Goal: Task Accomplishment & Management: Use online tool/utility

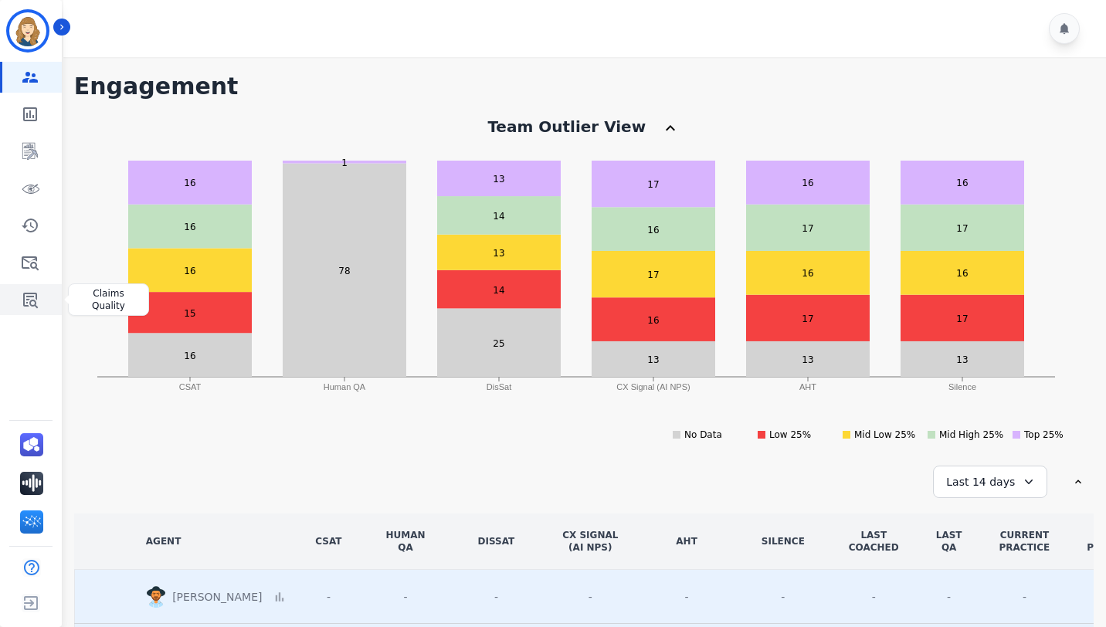
click at [25, 305] on icon "Sidebar" at bounding box center [30, 300] width 15 height 15
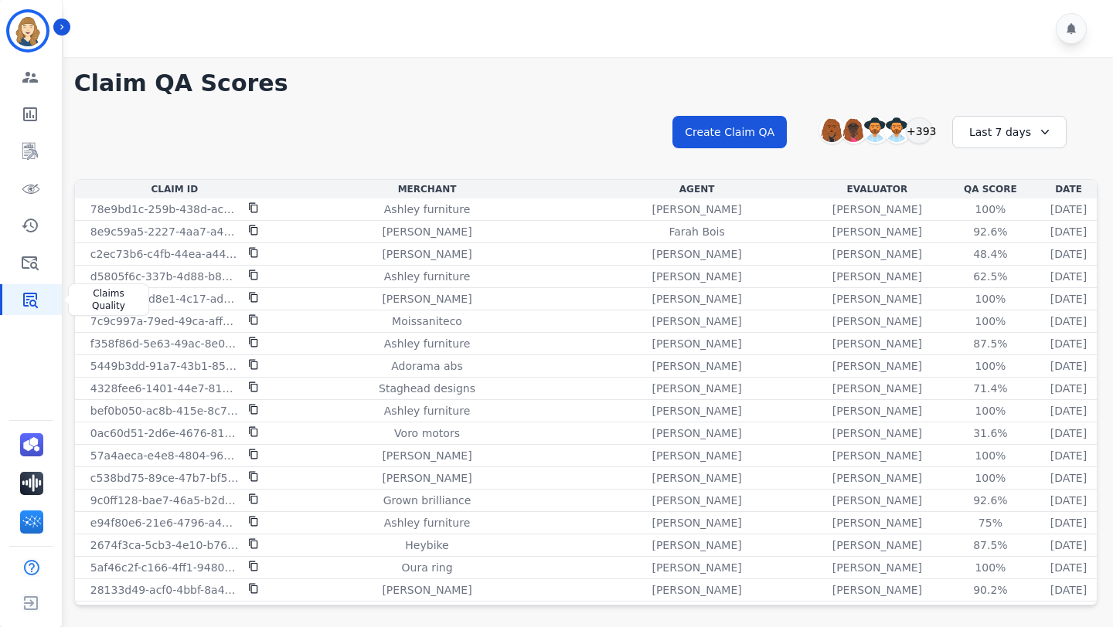
click at [25, 305] on icon "Sidebar" at bounding box center [30, 300] width 15 height 15
click at [915, 144] on div "+393" at bounding box center [919, 130] width 26 height 26
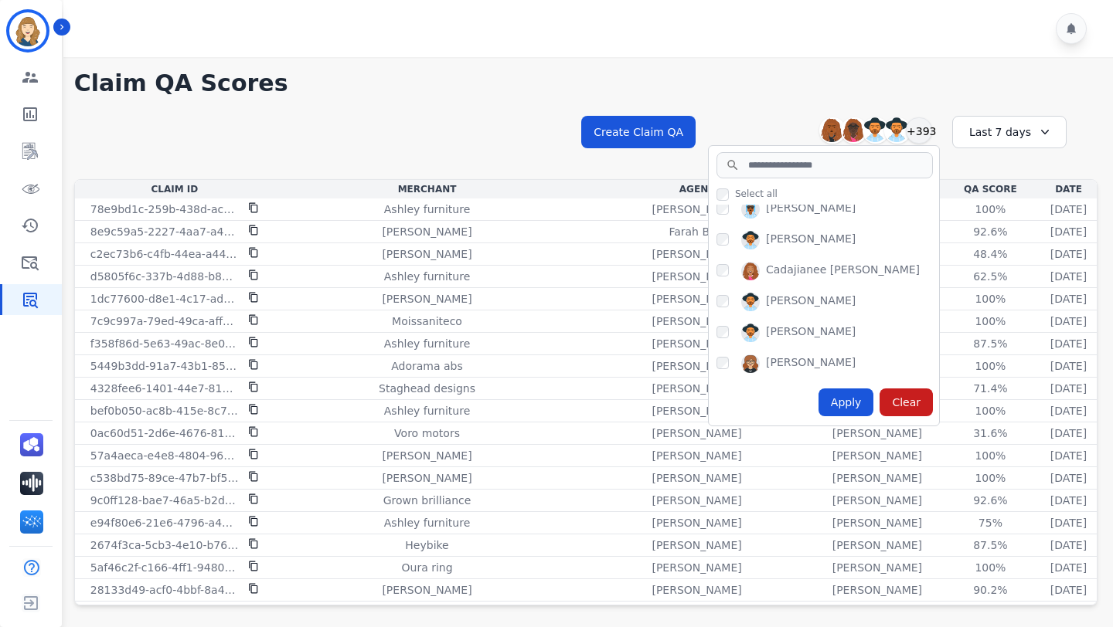
scroll to position [2437, 0]
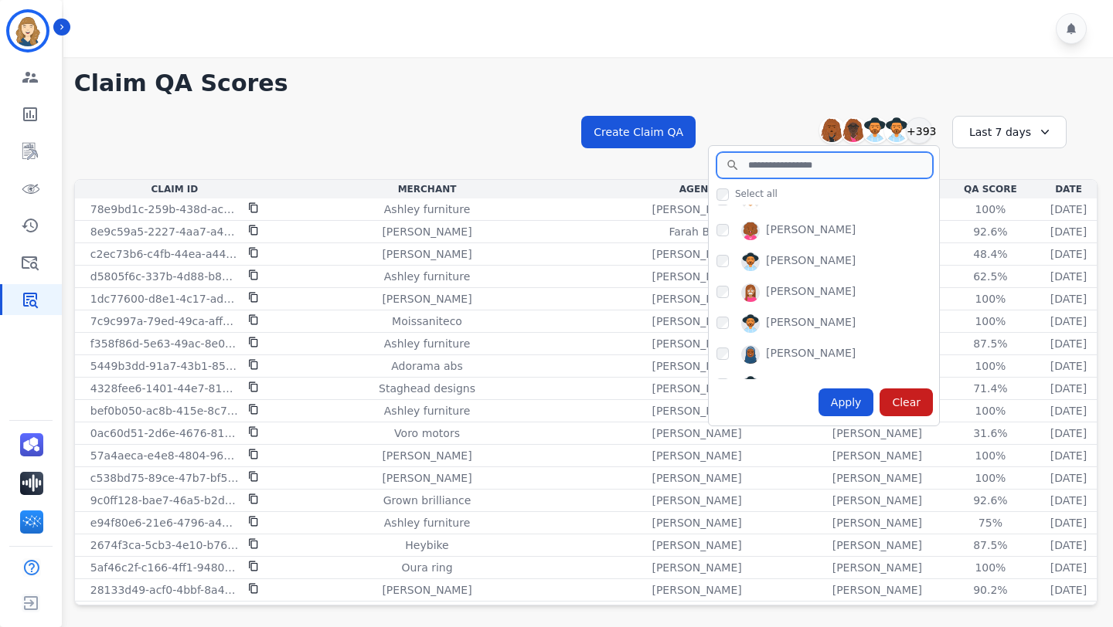
click at [771, 156] on input "search" at bounding box center [824, 165] width 216 height 26
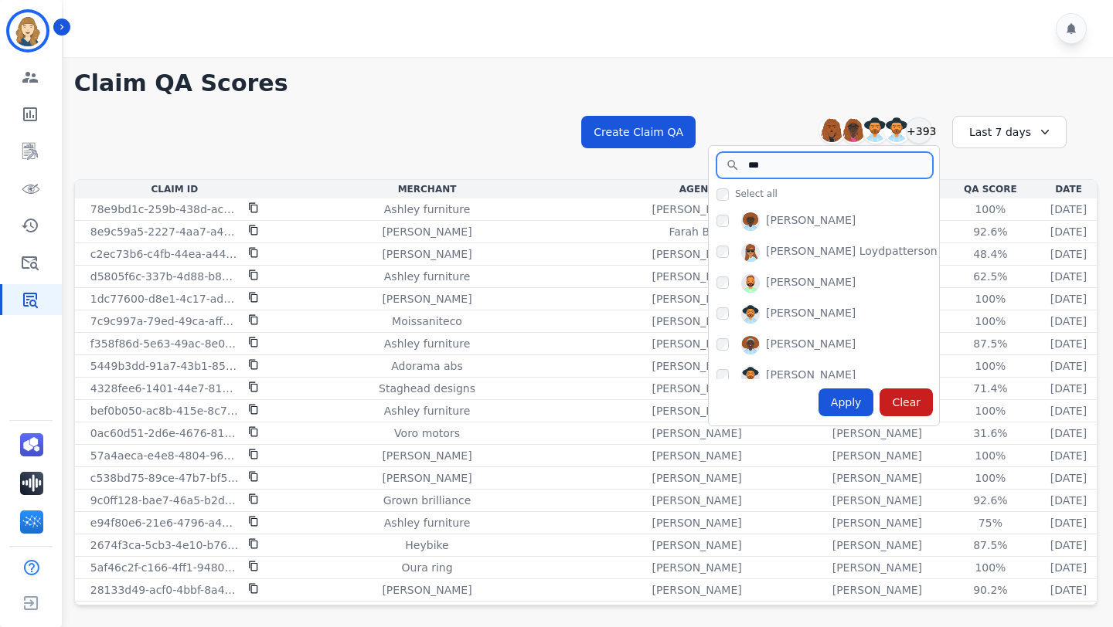
scroll to position [0, 0]
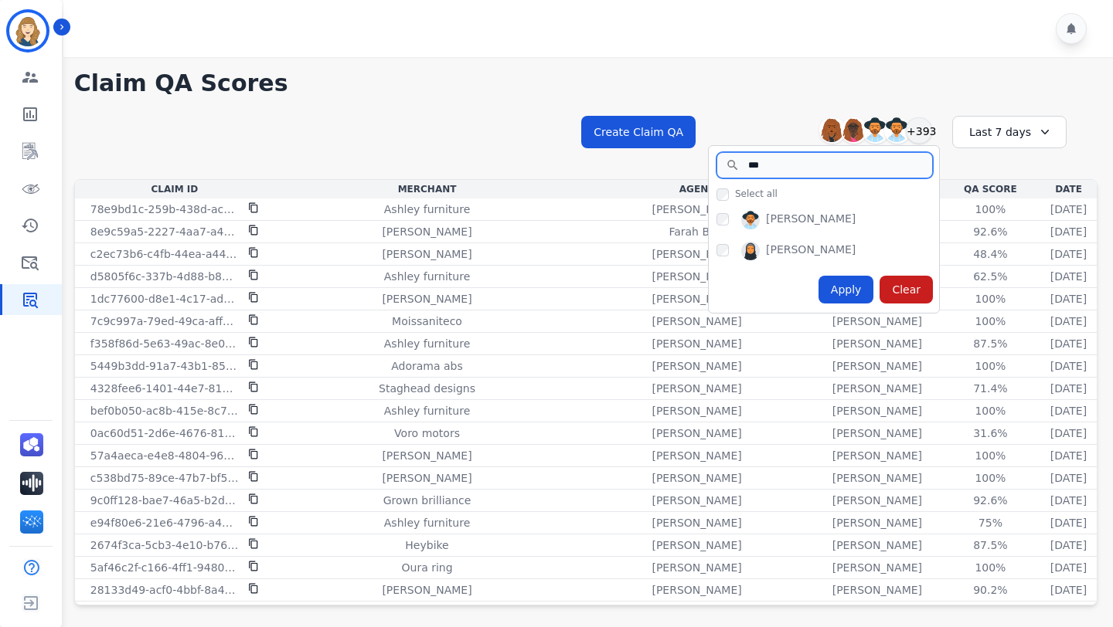
type input "***"
click at [835, 285] on div "Apply" at bounding box center [846, 290] width 56 height 28
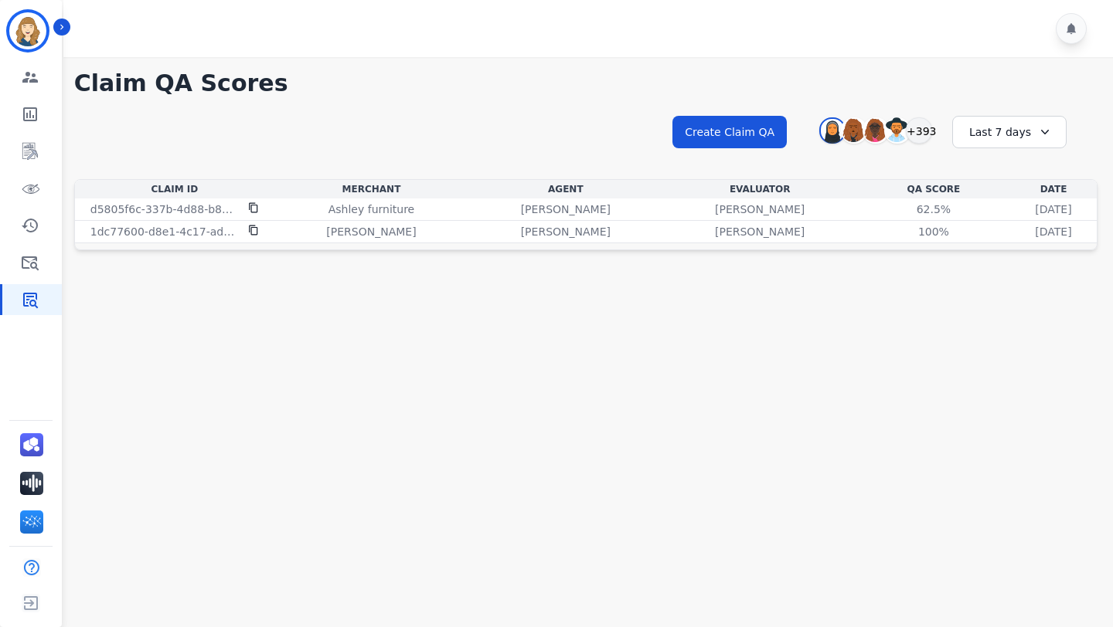
click at [1047, 126] on icon at bounding box center [1044, 131] width 15 height 15
click at [1036, 290] on ul "Custom [DATE] [DATE] Last 7 days Last 14 days Last 30 days Last 90 days Last 12…" at bounding box center [1019, 243] width 93 height 176
click at [1036, 287] on li "Last 90 days" at bounding box center [1019, 281] width 77 height 15
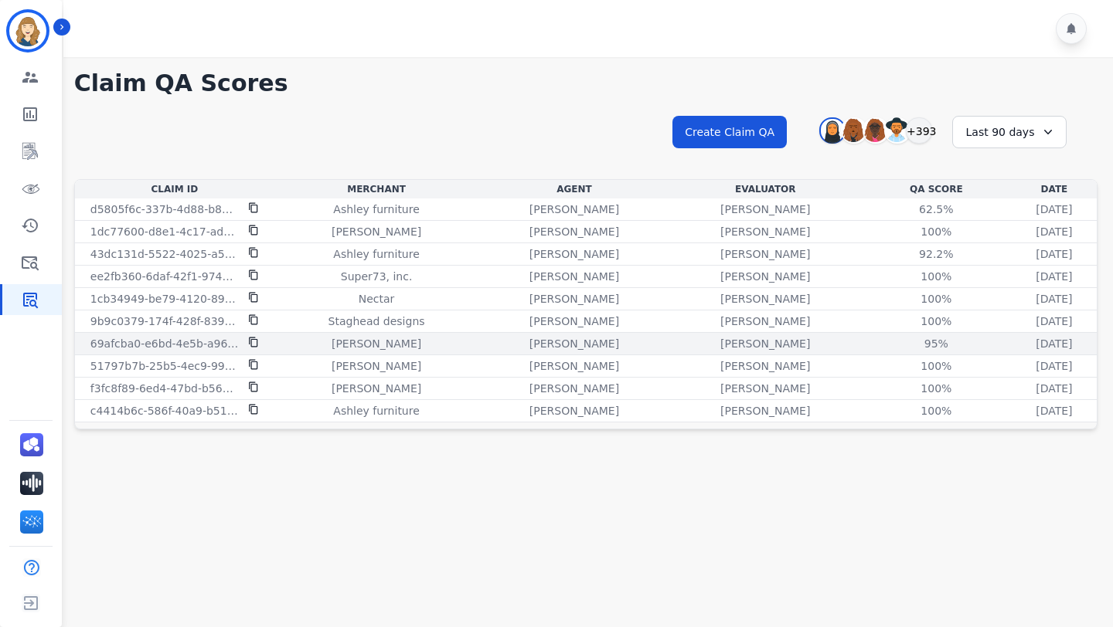
click at [253, 338] on icon at bounding box center [253, 343] width 8 height 10
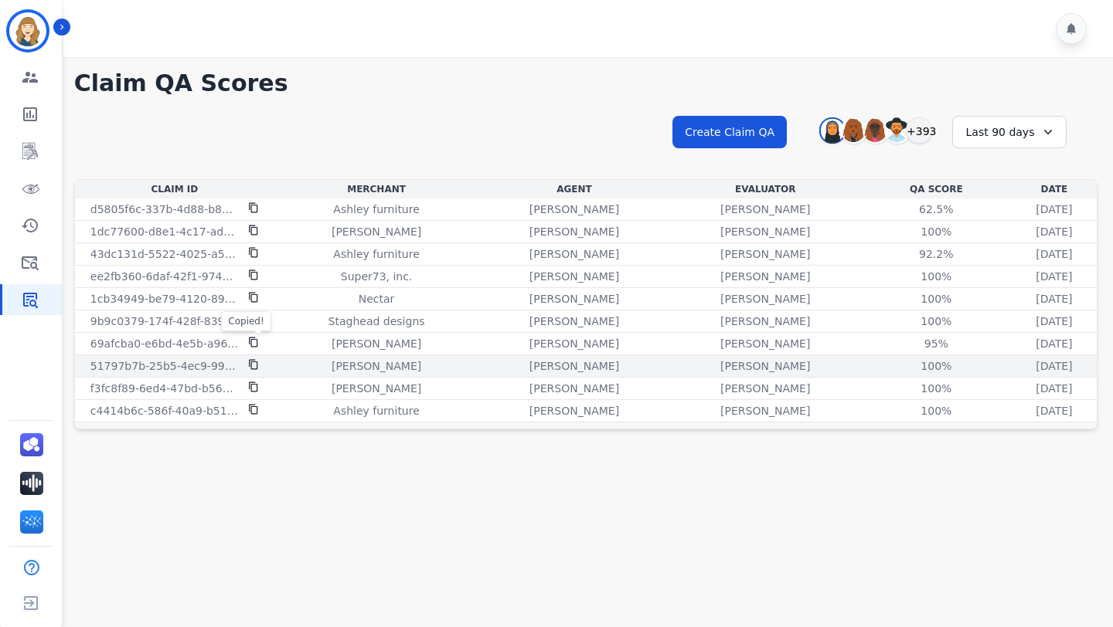
click at [257, 364] on icon at bounding box center [253, 365] width 8 height 10
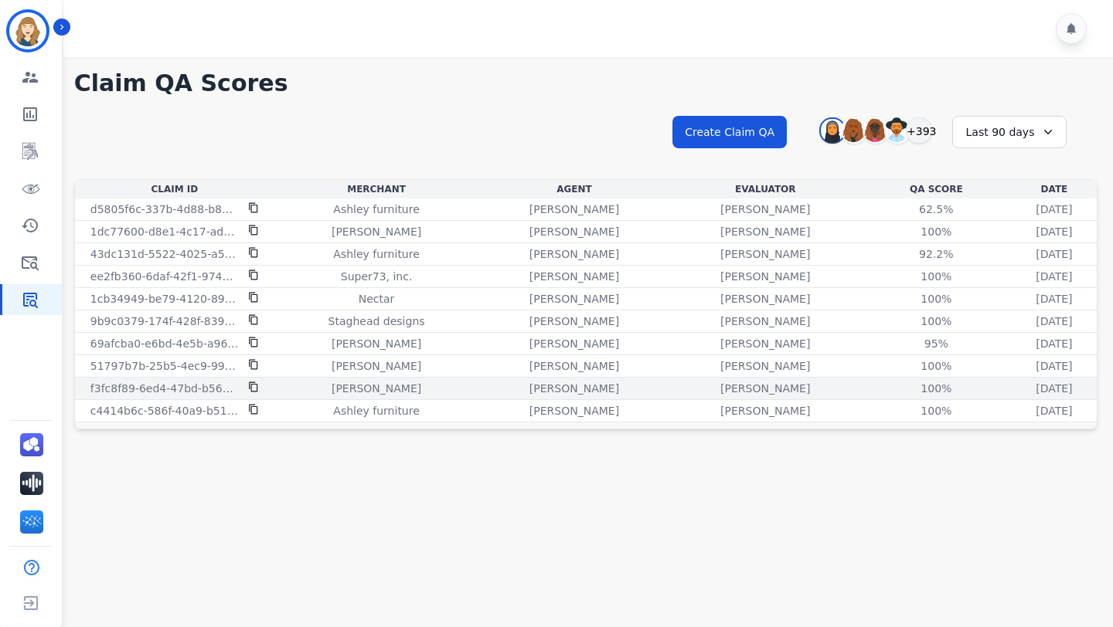
click at [254, 388] on icon at bounding box center [253, 387] width 11 height 11
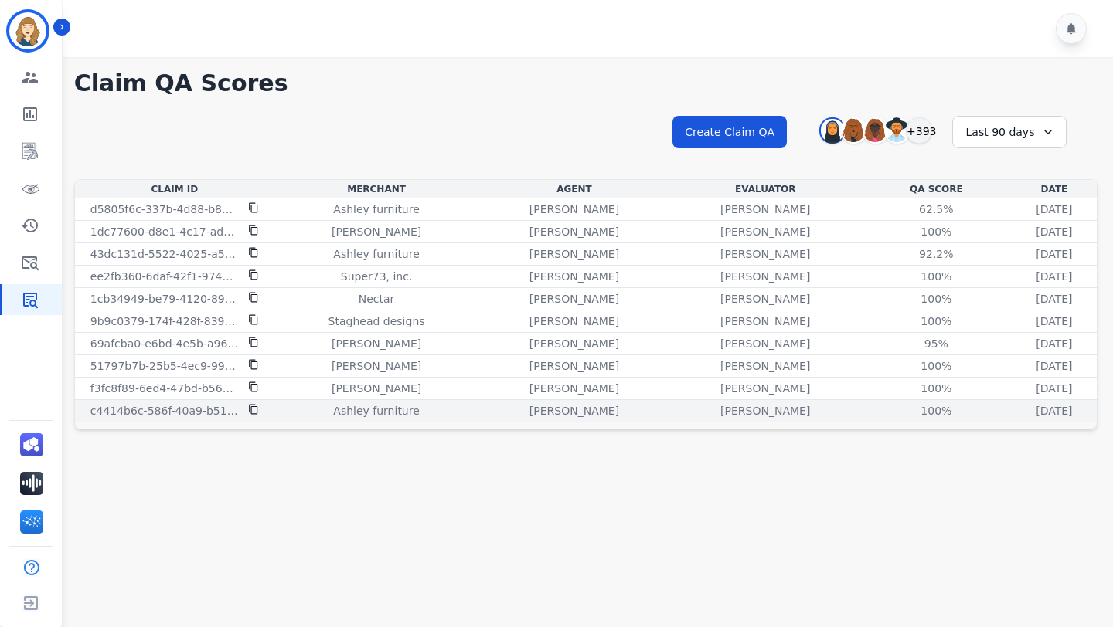
click at [256, 416] on div at bounding box center [253, 410] width 11 height 15
click at [256, 412] on icon at bounding box center [253, 409] width 11 height 11
click at [509, 403] on td "[PERSON_NAME]" at bounding box center [573, 411] width 191 height 22
click at [529, 406] on p "[PERSON_NAME]" at bounding box center [574, 410] width 90 height 15
click at [901, 416] on div "100%" at bounding box center [936, 410] width 70 height 15
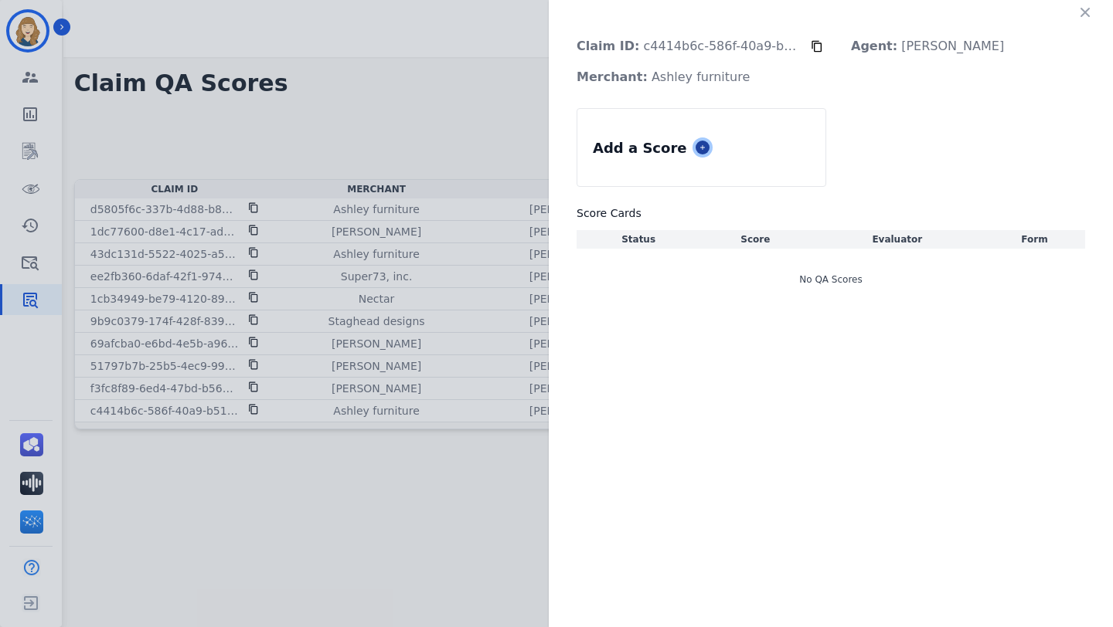
click at [695, 150] on button at bounding box center [702, 148] width 14 height 14
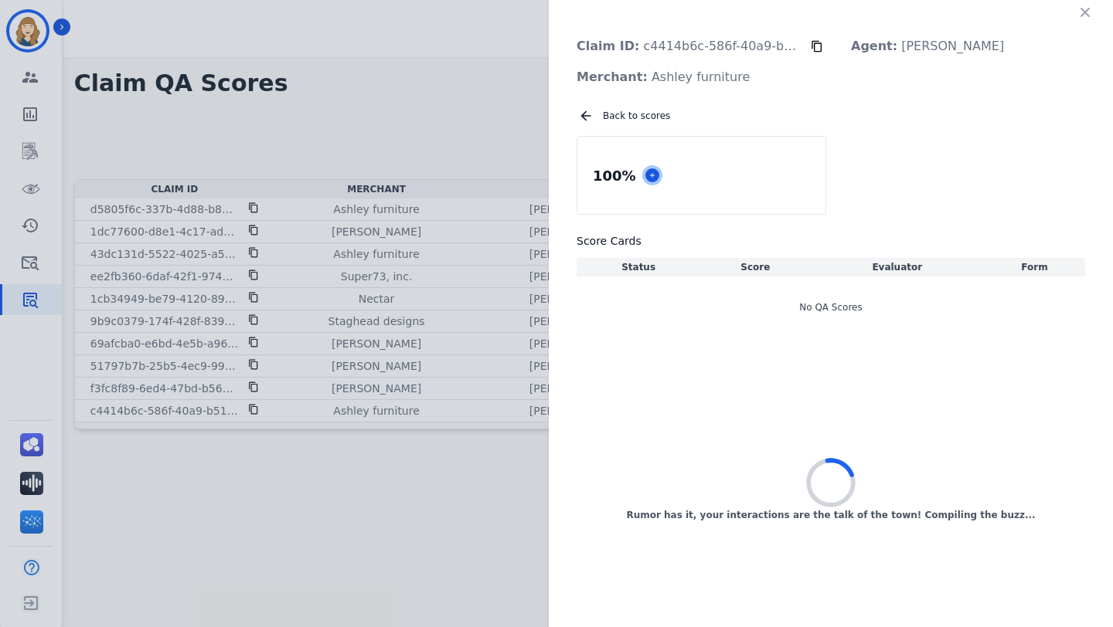
select select "*"
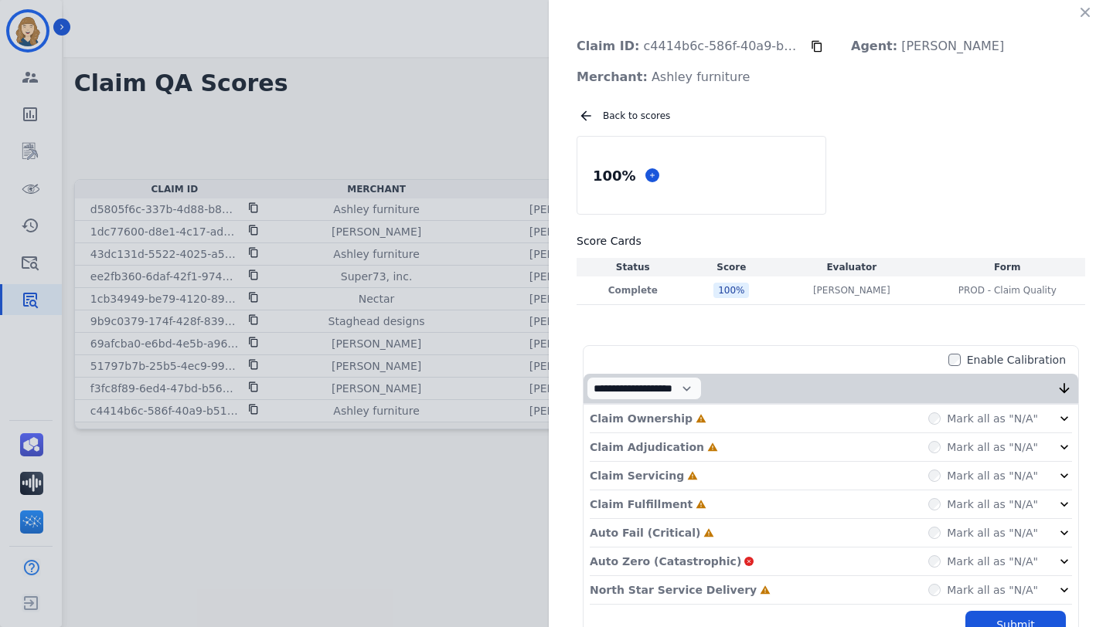
click at [1077, 25] on div "**********" at bounding box center [831, 480] width 564 height 960
click at [1077, 14] on icon "button" at bounding box center [1084, 12] width 15 height 15
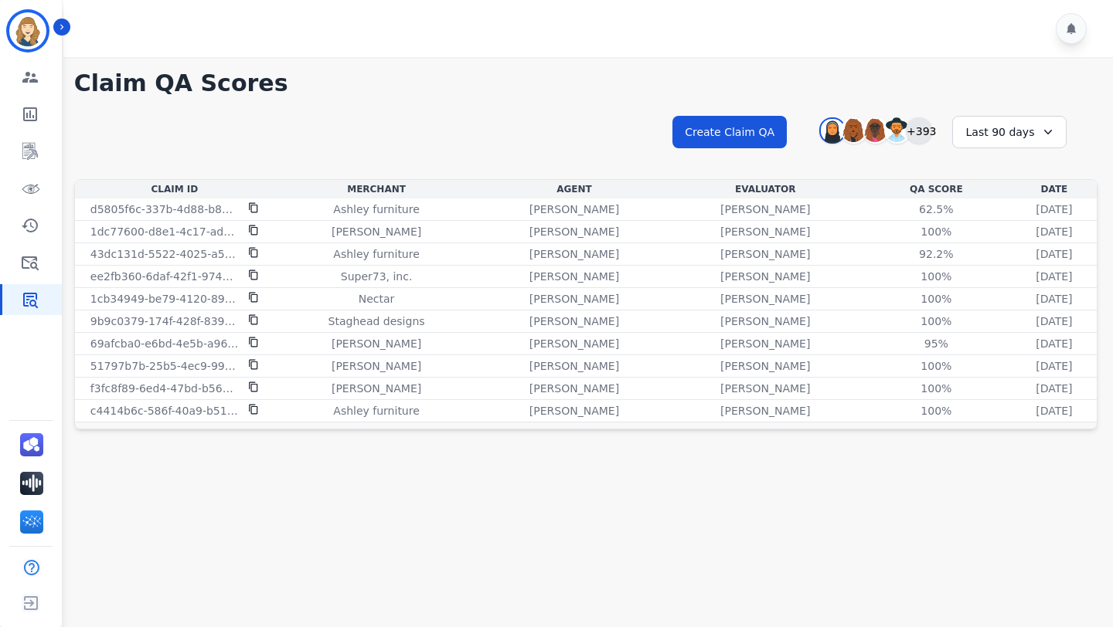
click at [925, 133] on div "+393" at bounding box center [919, 130] width 26 height 26
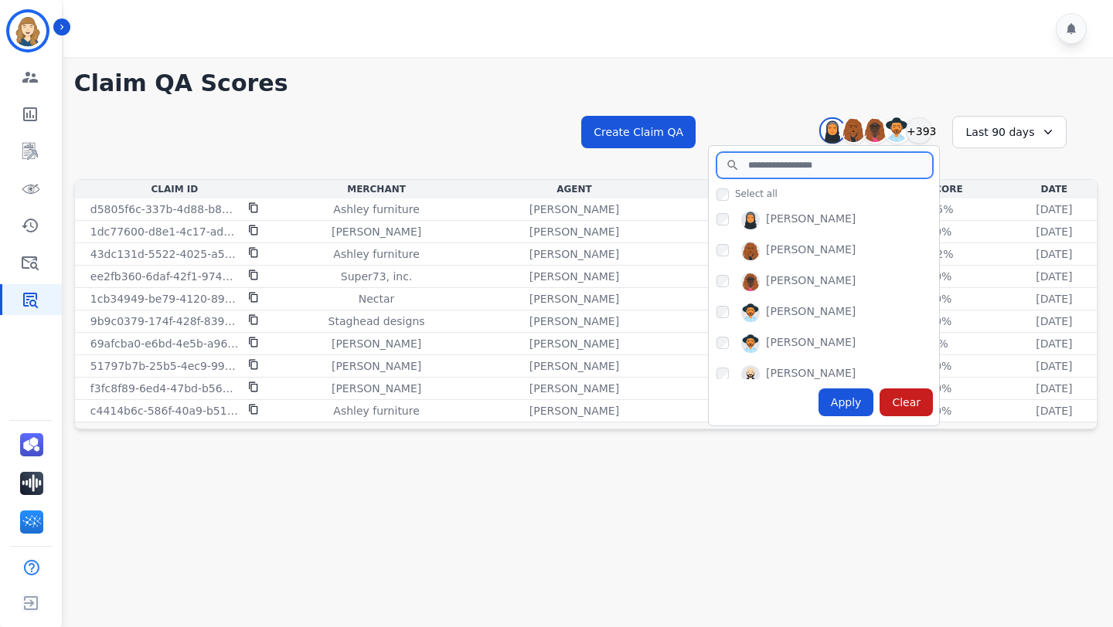
click at [781, 174] on input "search" at bounding box center [824, 165] width 216 height 26
type input "*"
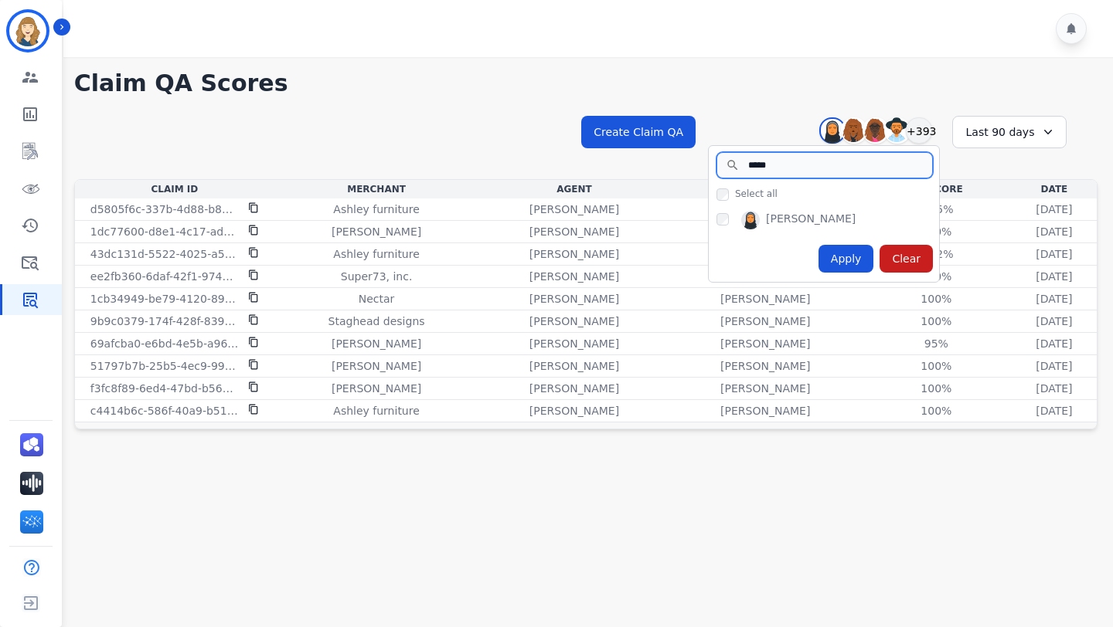
type input "*****"
click at [708, 100] on div "**********" at bounding box center [586, 248] width 1054 height 382
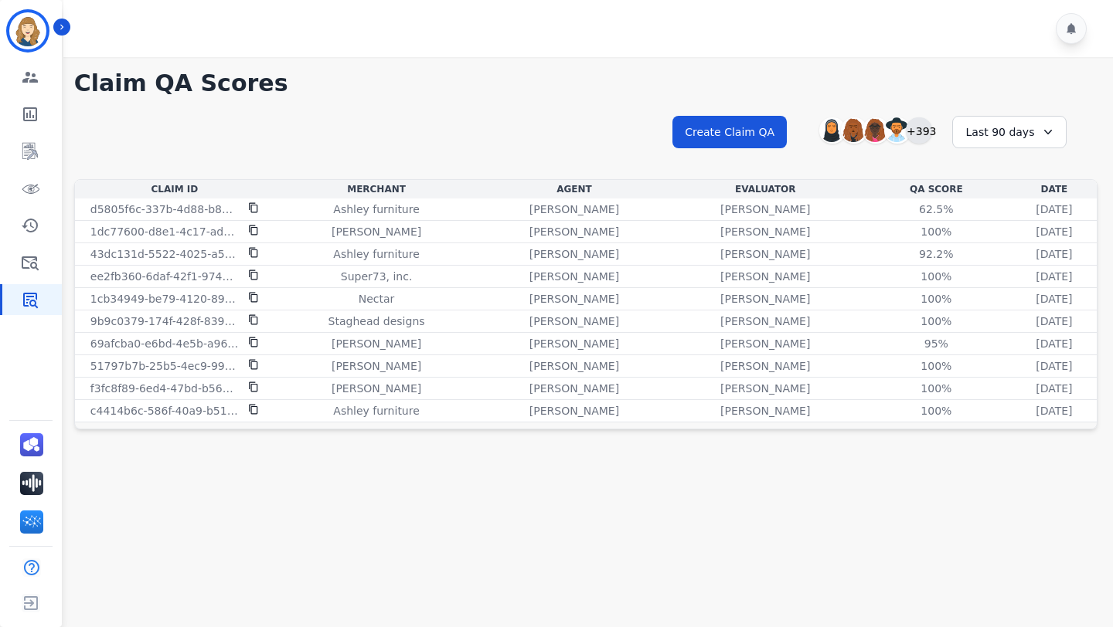
click at [928, 140] on div "+393" at bounding box center [919, 130] width 26 height 26
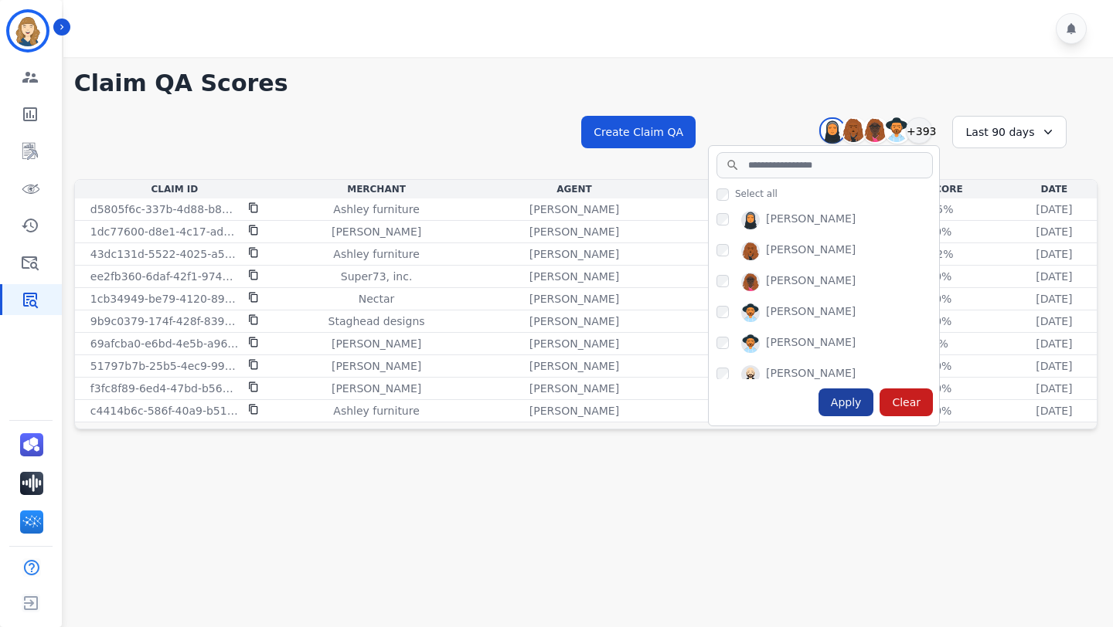
click at [852, 408] on div "Apply" at bounding box center [846, 403] width 56 height 28
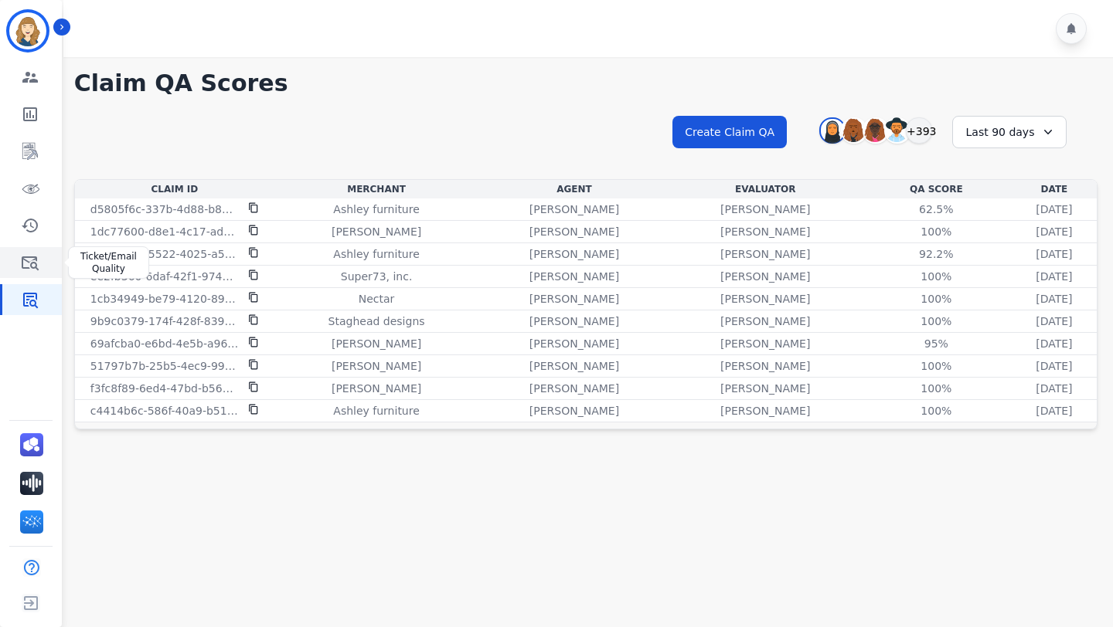
click at [39, 267] on link "Sidebar" at bounding box center [31, 262] width 59 height 31
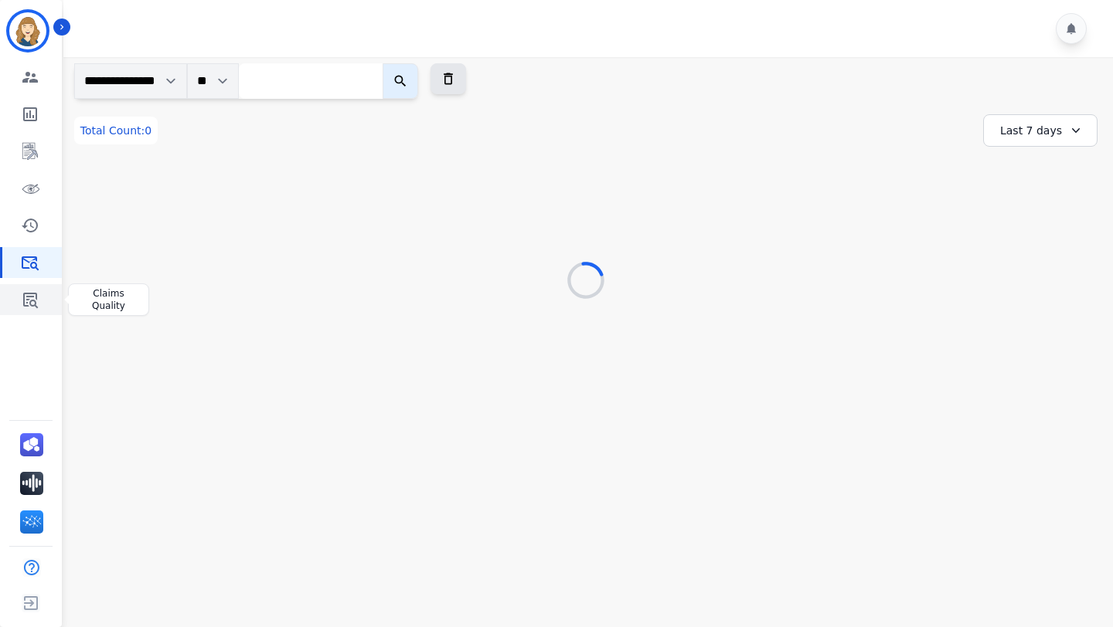
click at [25, 313] on link "Sidebar" at bounding box center [31, 299] width 59 height 31
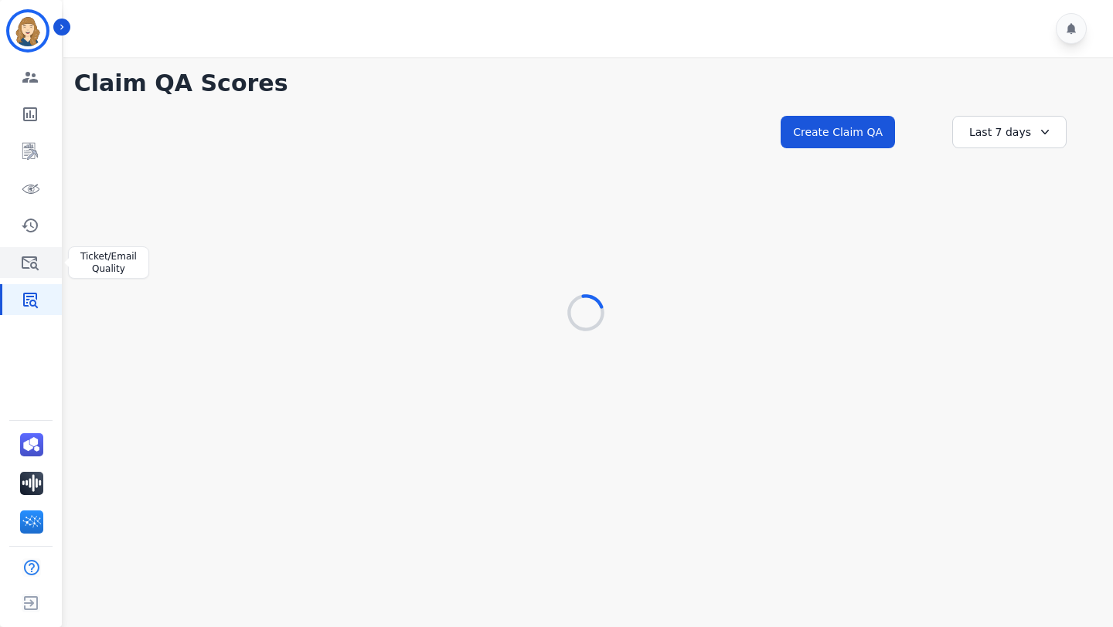
click at [25, 277] on link "Sidebar" at bounding box center [31, 262] width 59 height 31
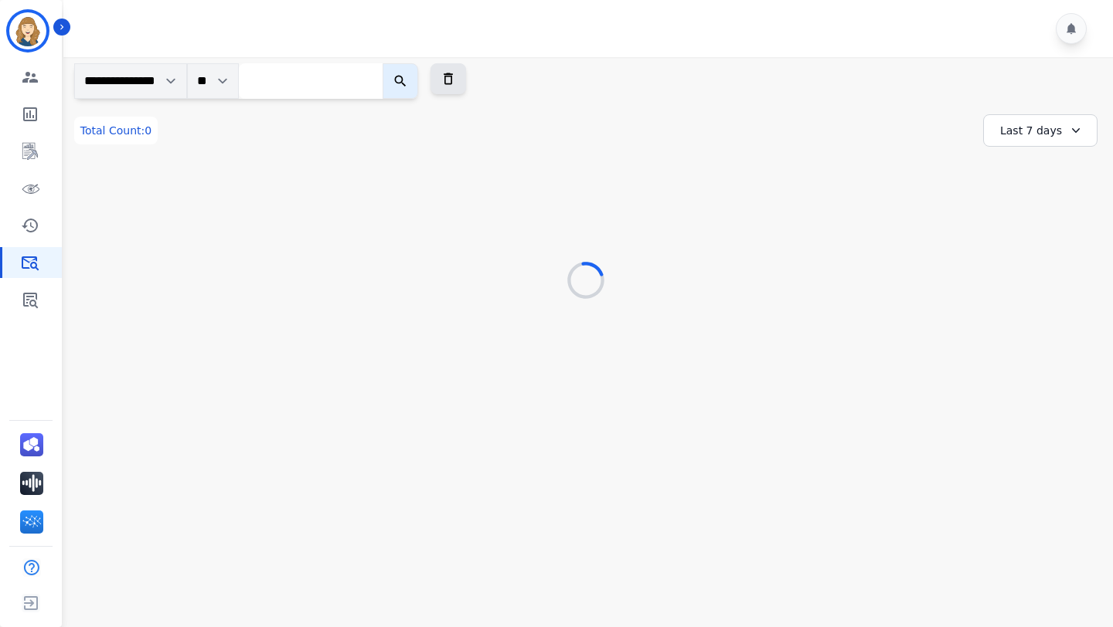
click at [25, 318] on div "[PERSON_NAME] ID: [PERSON_NAME] Engagement Team Metrics Interaction Mining Virt…" at bounding box center [31, 313] width 62 height 627
click at [39, 311] on link "Sidebar" at bounding box center [31, 299] width 59 height 31
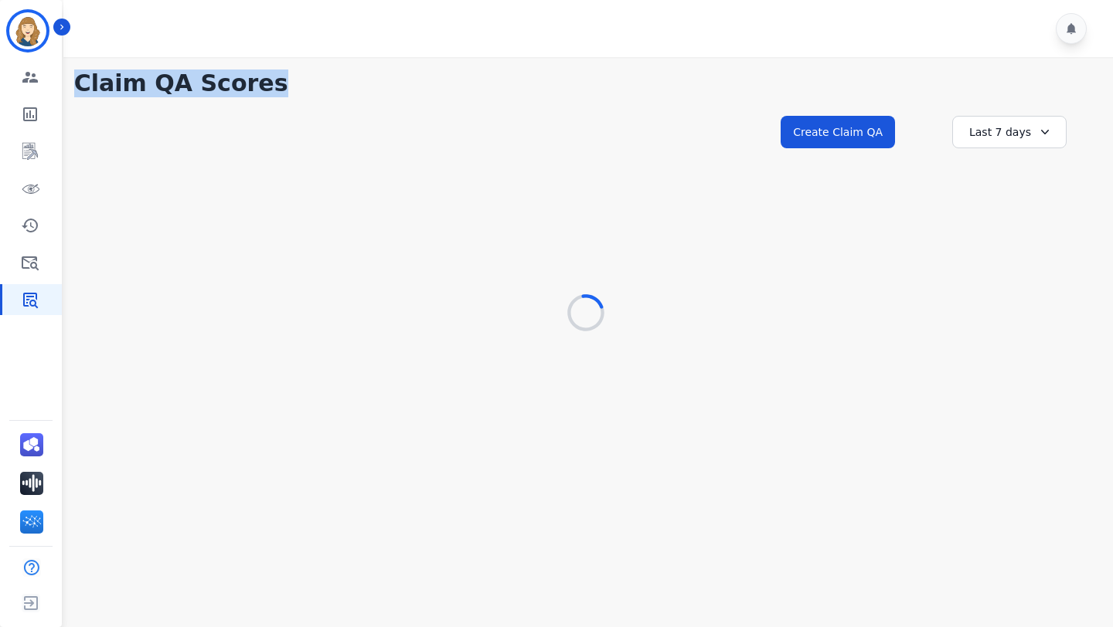
drag, startPoint x: 71, startPoint y: 81, endPoint x: 247, endPoint y: 87, distance: 176.3
click at [247, 87] on div "**********" at bounding box center [586, 195] width 1054 height 276
click at [282, 87] on h1 "Claim QA Scores" at bounding box center [585, 84] width 1023 height 28
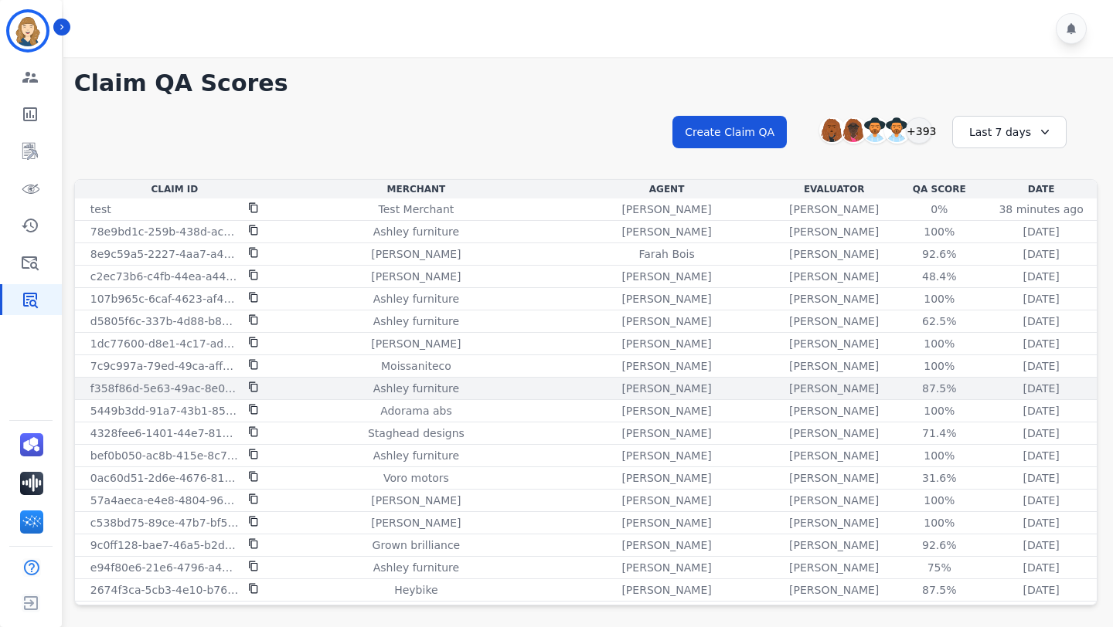
click at [259, 393] on div "f358f86d-5e63-49ac-8e0e-848ffb51c150" at bounding box center [174, 388] width 193 height 15
click at [250, 384] on icon at bounding box center [253, 387] width 11 height 11
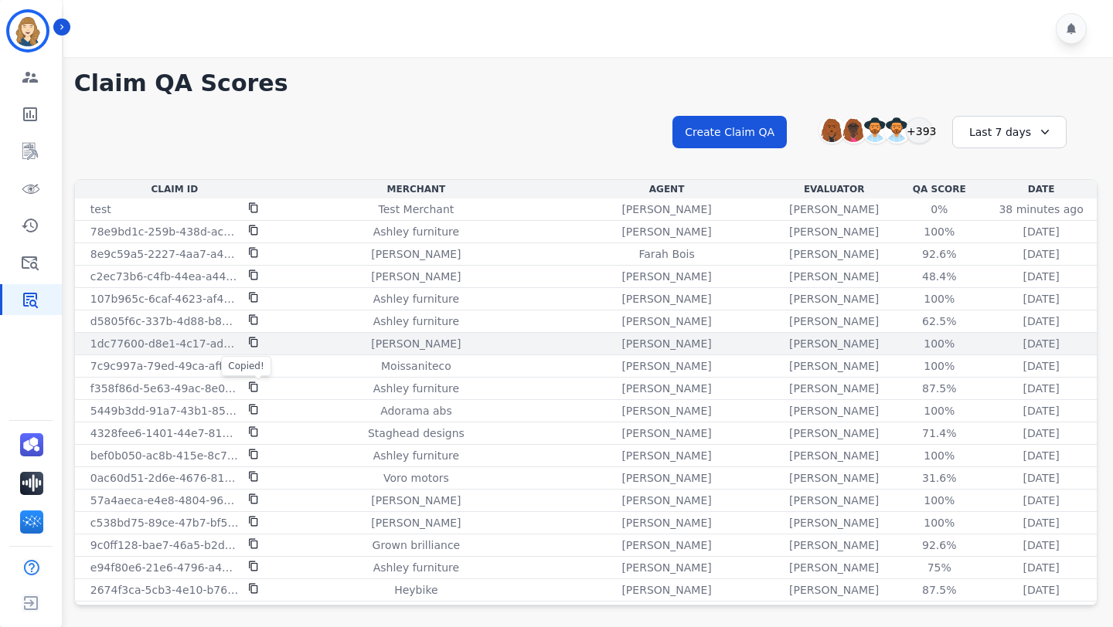
click at [253, 343] on icon at bounding box center [253, 342] width 11 height 11
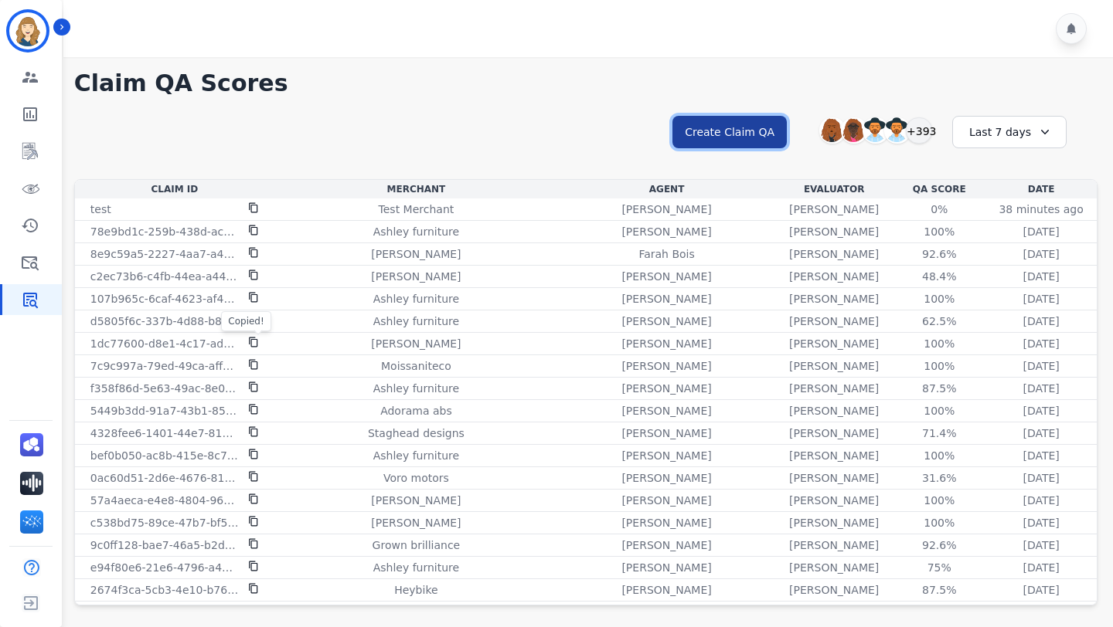
click at [732, 137] on button "Create Claim QA" at bounding box center [729, 132] width 114 height 32
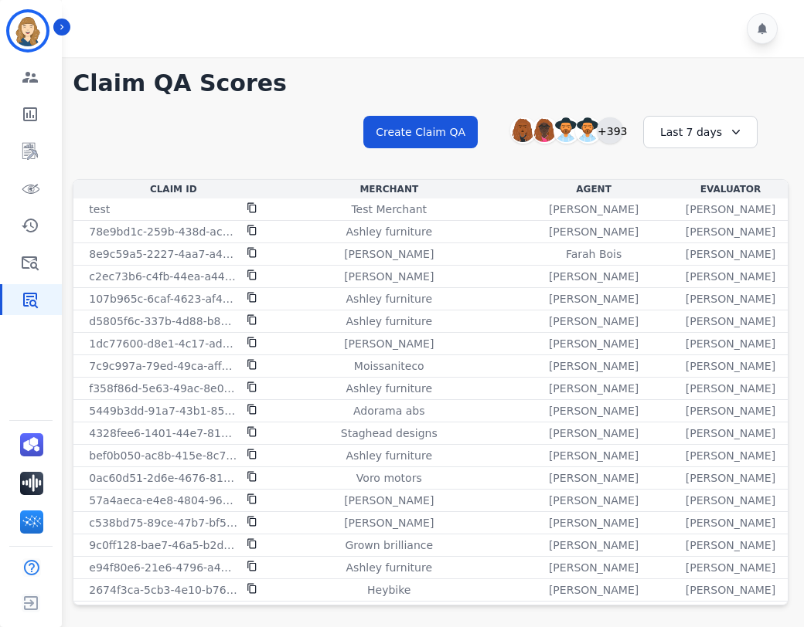
click at [609, 132] on div "+393" at bounding box center [610, 130] width 26 height 26
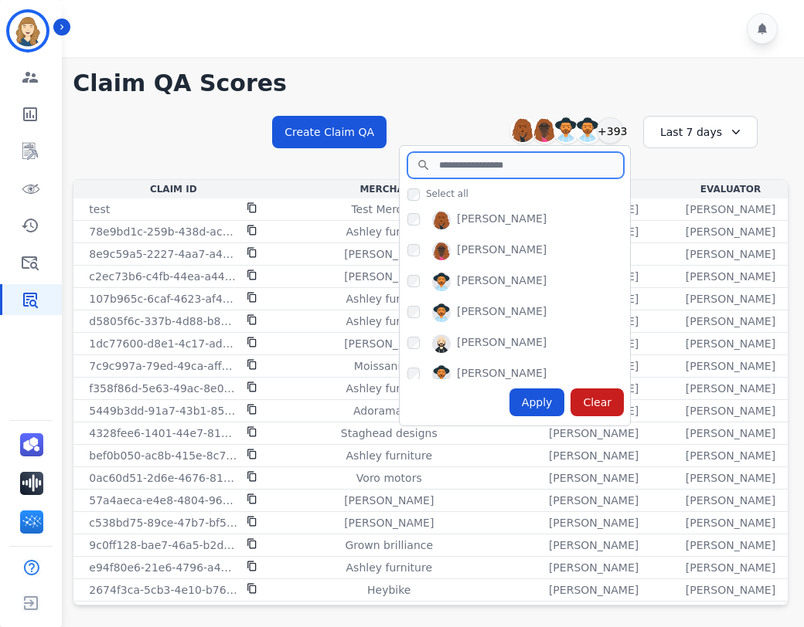
click at [498, 168] on input "search" at bounding box center [515, 165] width 216 height 26
click at [468, 266] on div "[PERSON_NAME]" at bounding box center [518, 254] width 223 height 25
click at [522, 396] on div "Apply" at bounding box center [537, 403] width 56 height 28
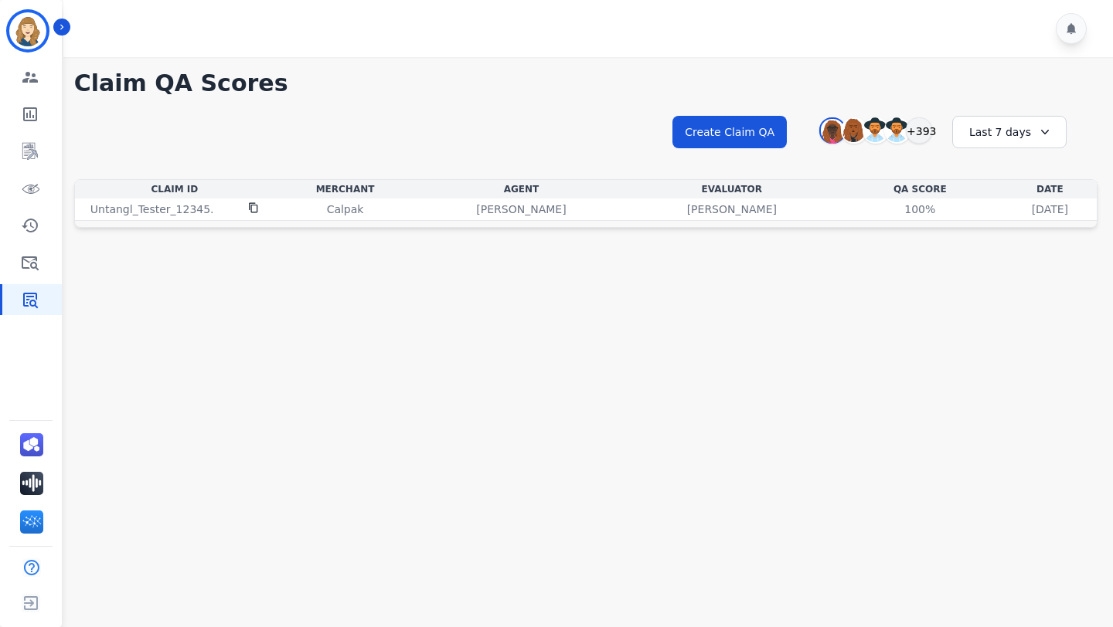
click at [803, 151] on div "**********" at bounding box center [585, 146] width 1023 height 66
click at [803, 142] on div "Last 7 days" at bounding box center [1009, 132] width 114 height 32
click at [803, 300] on li "Last 12 months" at bounding box center [1019, 308] width 77 height 31
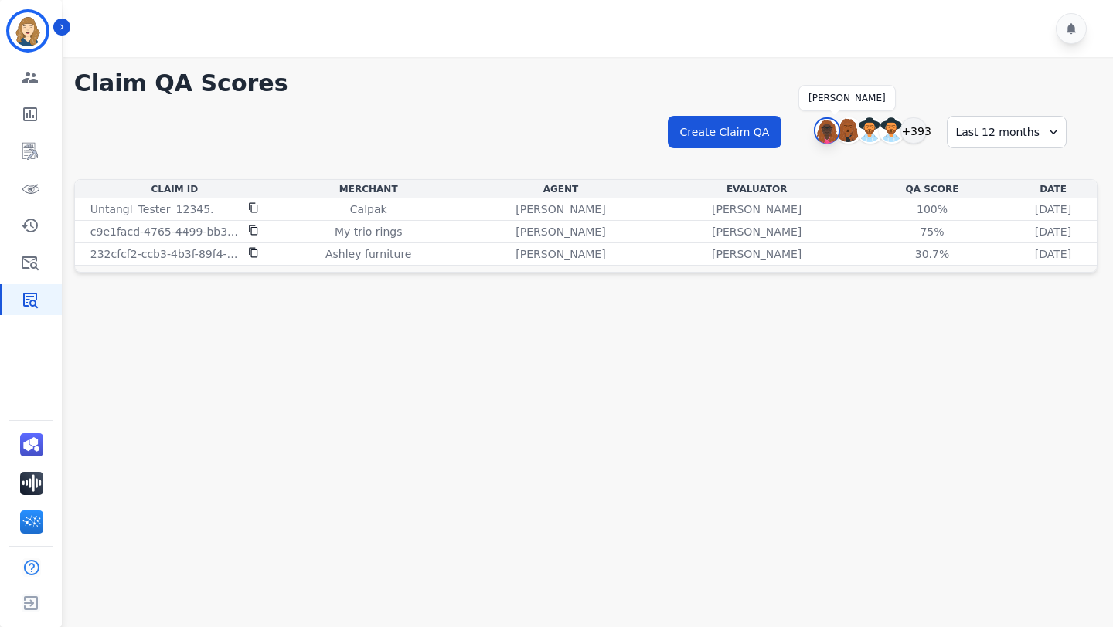
click at [803, 134] on img at bounding box center [826, 131] width 23 height 25
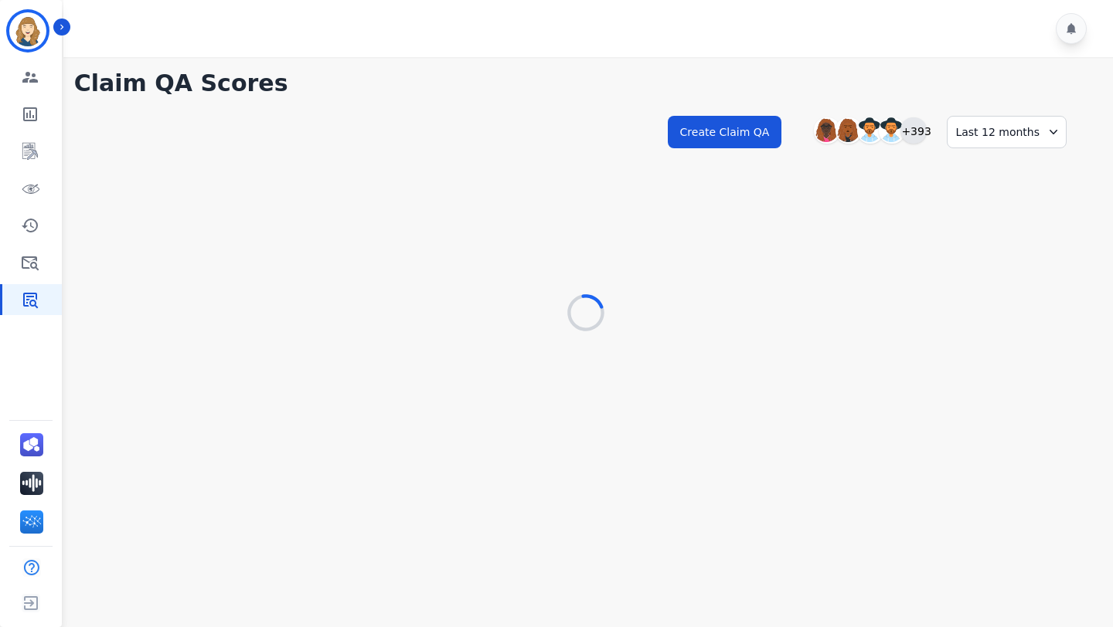
click at [803, 136] on div "+393" at bounding box center [913, 130] width 26 height 26
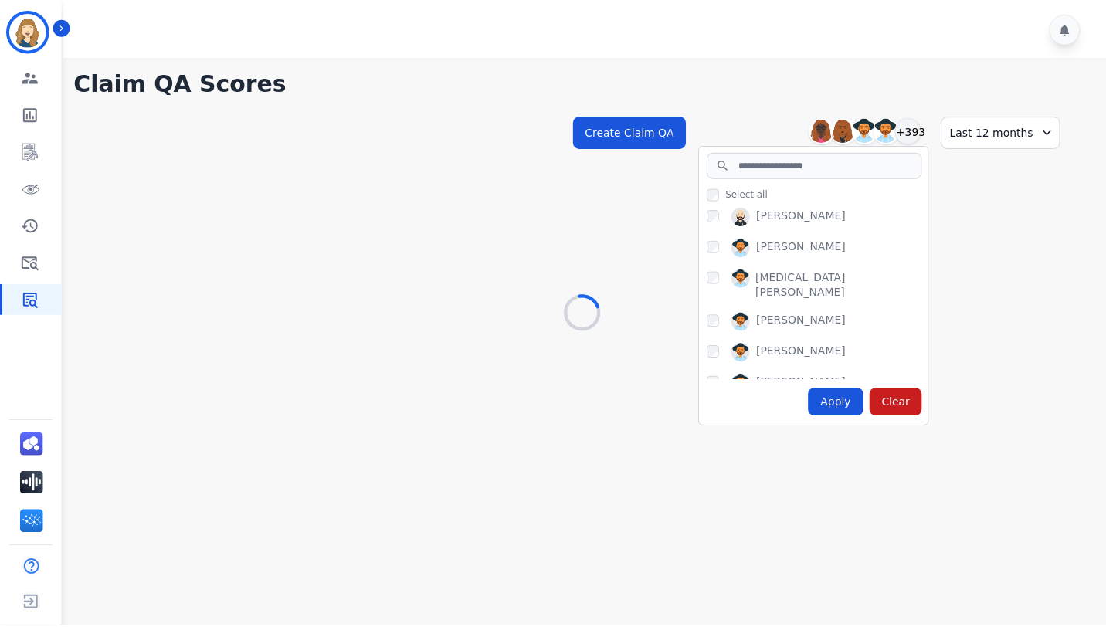
scroll to position [122, 0]
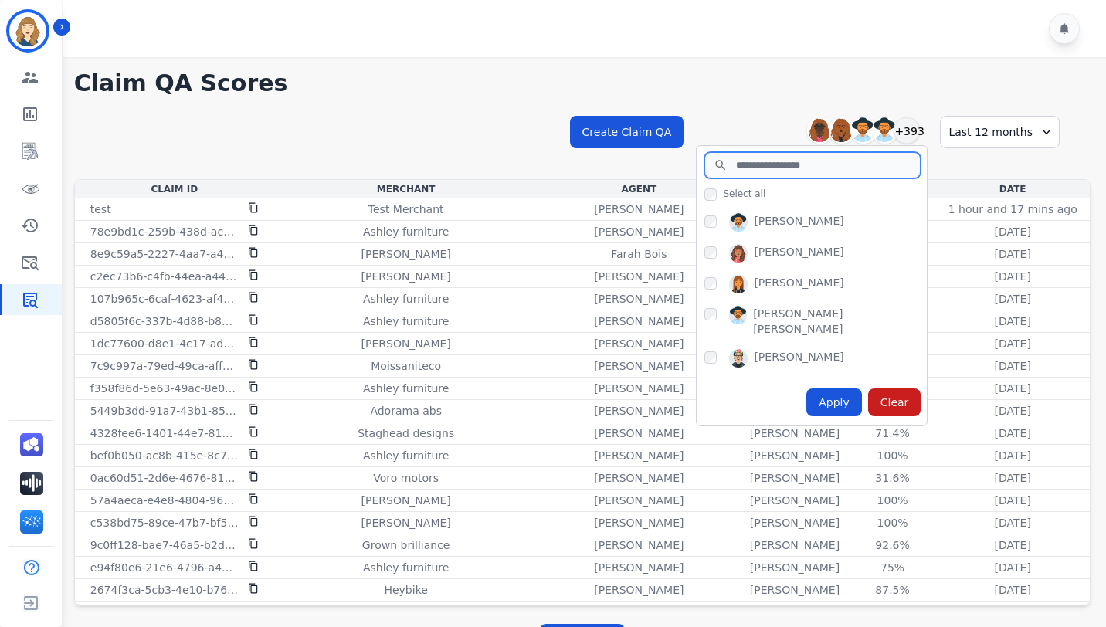
click at [766, 173] on input "search" at bounding box center [813, 165] width 216 height 26
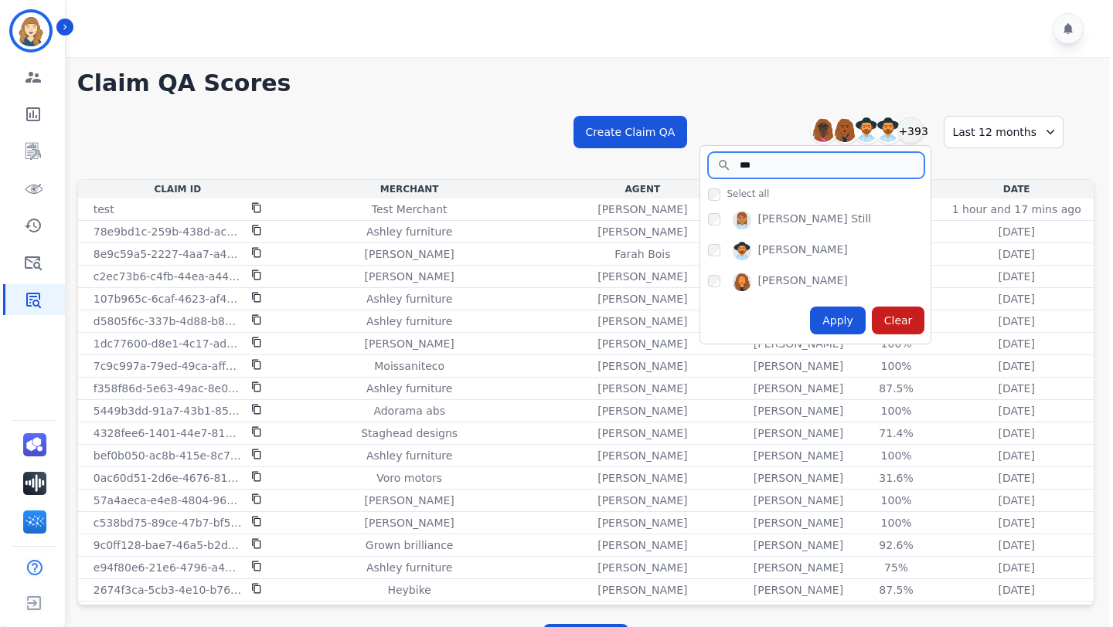
scroll to position [0, 0]
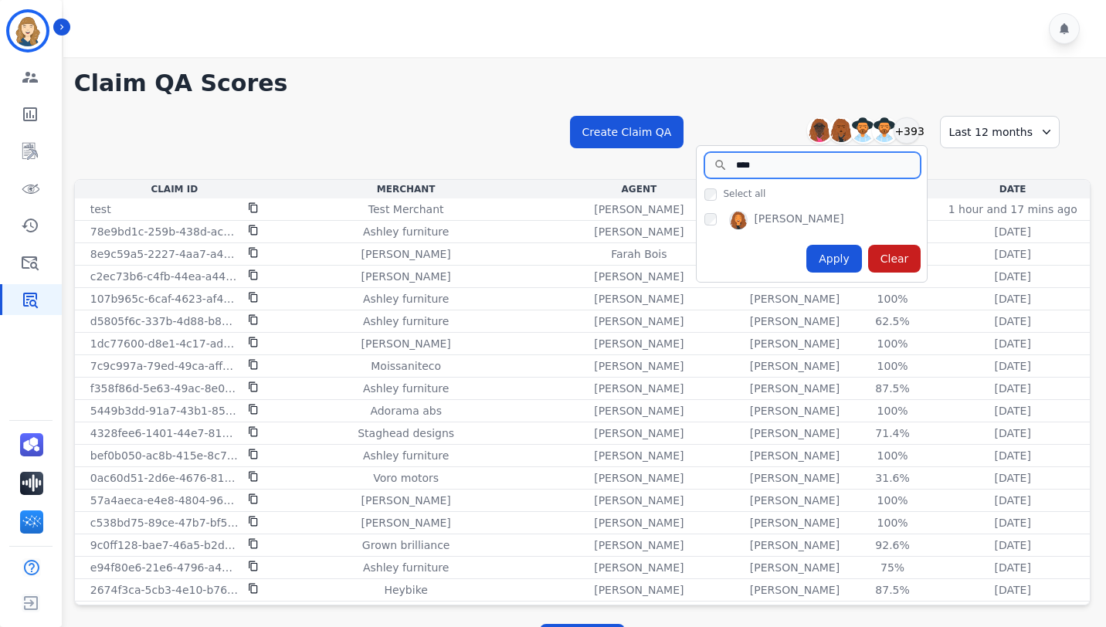
type input "****"
click at [803, 247] on div "Apply" at bounding box center [835, 259] width 56 height 28
